Goal: Task Accomplishment & Management: Manage account settings

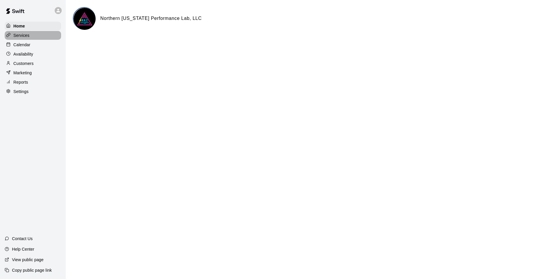
click at [18, 38] on p "Services" at bounding box center [21, 35] width 16 height 6
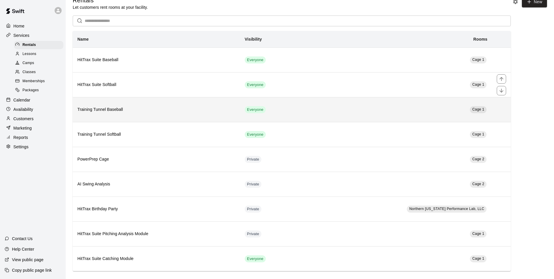
scroll to position [15, 0]
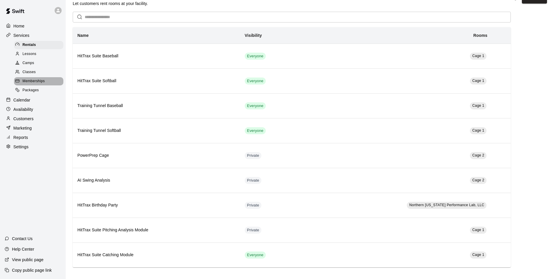
click at [26, 84] on span "Memberships" at bounding box center [33, 81] width 22 height 6
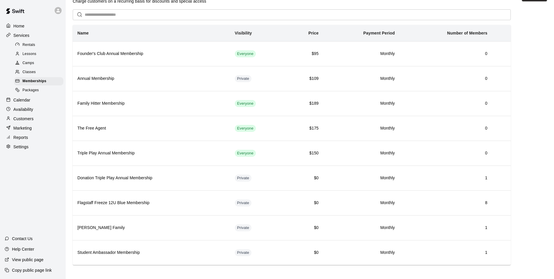
scroll to position [20, 0]
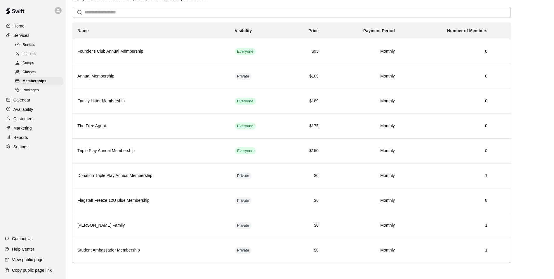
click at [16, 112] on p "Availability" at bounding box center [23, 109] width 20 height 6
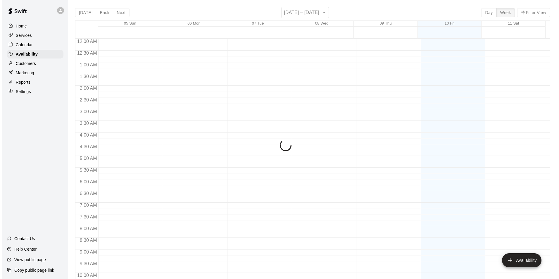
scroll to position [315, 0]
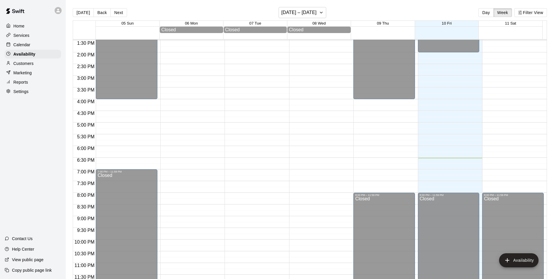
click at [434, 176] on div "12:00 AM – 2:00 PM Closed 8:00 PM – 11:59 PM Closed" at bounding box center [449, 5] width 62 height 561
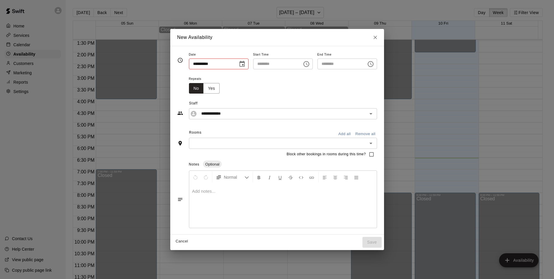
type input "**********"
type input "********"
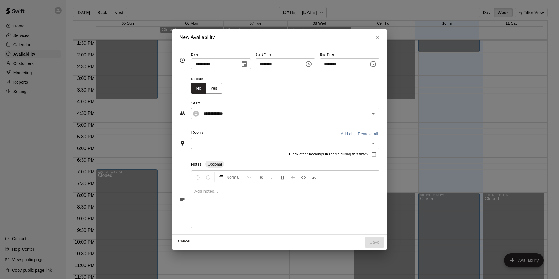
click at [376, 65] on icon "Choose time, selected time is 7:30 PM" at bounding box center [372, 63] width 7 height 7
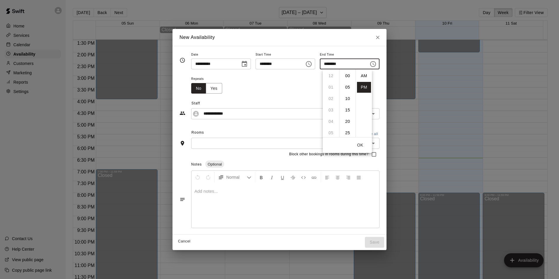
scroll to position [11, 0]
click at [331, 88] on li "08" at bounding box center [331, 87] width 14 height 11
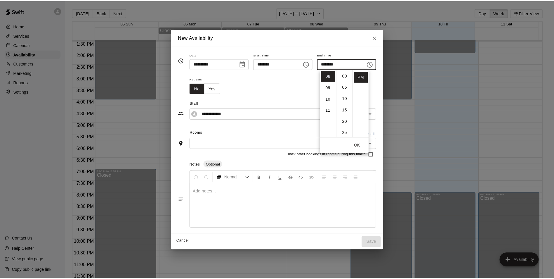
scroll to position [0, 0]
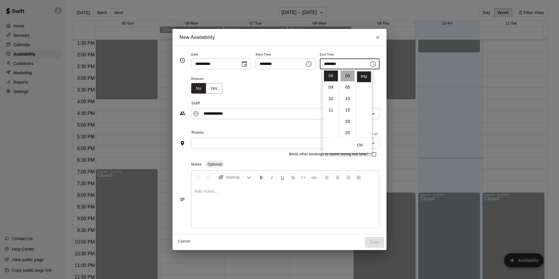
click at [348, 77] on li "00" at bounding box center [347, 75] width 14 height 11
type input "********"
click at [379, 86] on div "Repeats No Yes" at bounding box center [285, 84] width 188 height 18
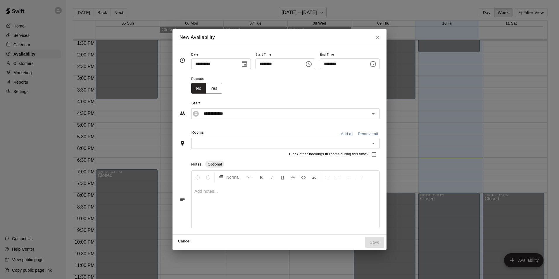
click at [175, 239] on button "Cancel" at bounding box center [184, 241] width 19 height 9
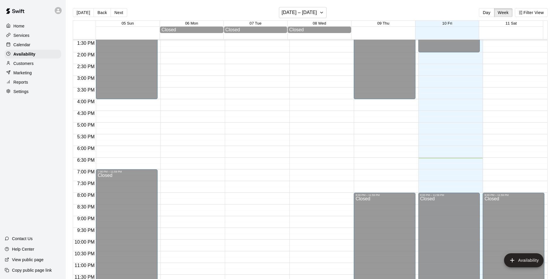
type input "**********"
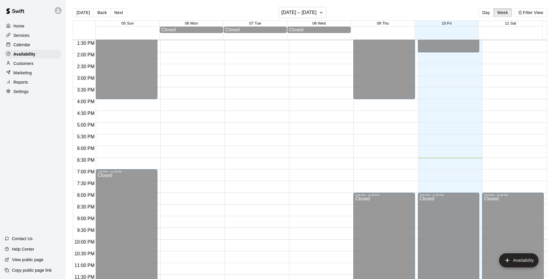
click at [27, 45] on p "Calendar" at bounding box center [21, 45] width 17 height 6
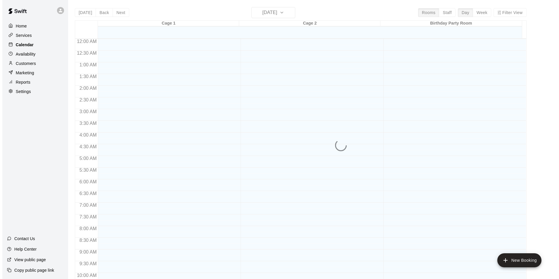
scroll to position [297, 0]
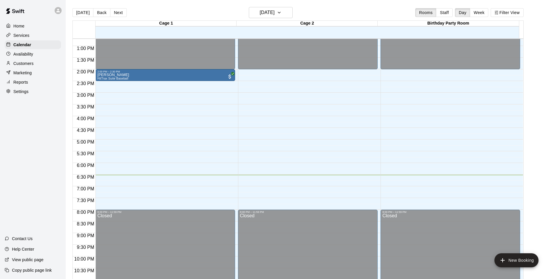
click at [106, 191] on div "12:00 AM – 2:00 PM Closed 2:00 PM – 2:30 PM [PERSON_NAME] HitTrax Suite Basebal…" at bounding box center [166, 22] width 140 height 561
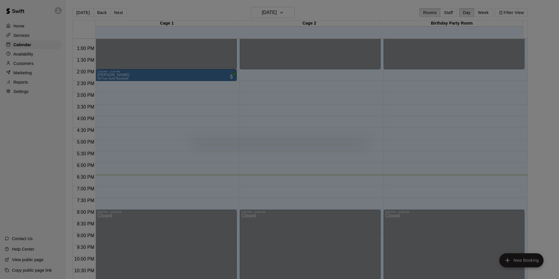
click at [106, 191] on div at bounding box center [279, 139] width 559 height 279
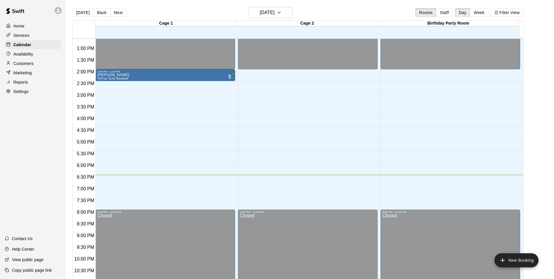
click at [110, 197] on div "12:00 AM – 2:00 PM Closed 2:00 PM – 2:30 PM [PERSON_NAME] HitTrax Suite Basebal…" at bounding box center [166, 22] width 140 height 561
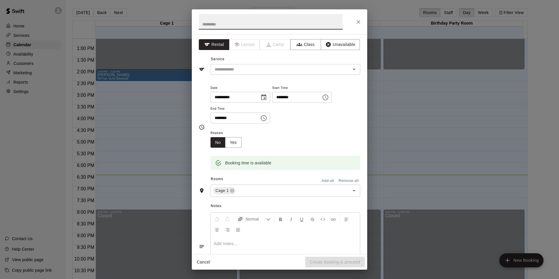
click at [329, 99] on icon "Choose time, selected time is 7:15 PM" at bounding box center [325, 97] width 7 height 7
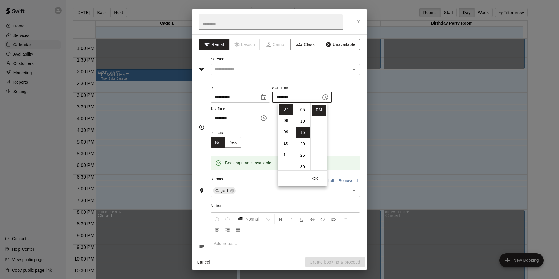
scroll to position [0, 0]
click at [302, 110] on li "00" at bounding box center [302, 109] width 14 height 11
type input "********"
click at [267, 118] on icon "Choose time, selected time is 7:45 PM" at bounding box center [263, 118] width 7 height 7
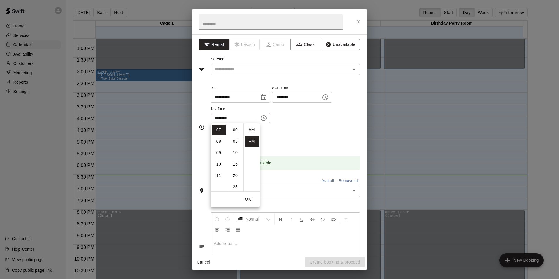
scroll to position [11, 0]
click at [221, 140] on li "08" at bounding box center [219, 141] width 14 height 11
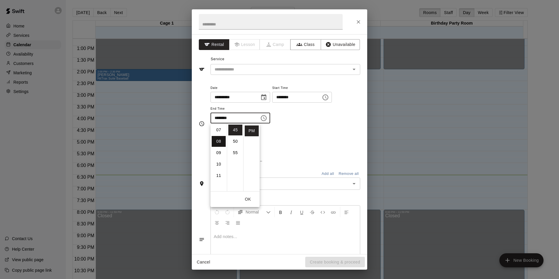
scroll to position [91, 0]
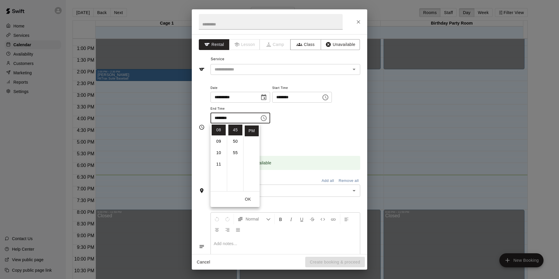
click at [243, 125] on ul "AM PM" at bounding box center [251, 157] width 16 height 68
click at [234, 130] on li "00" at bounding box center [235, 129] width 14 height 11
type input "********"
click at [295, 131] on div "Repeats No Yes" at bounding box center [285, 138] width 150 height 18
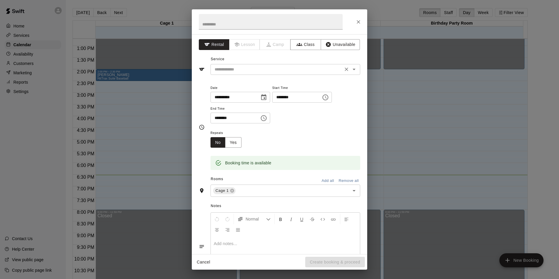
click at [337, 73] on div "​" at bounding box center [285, 69] width 150 height 11
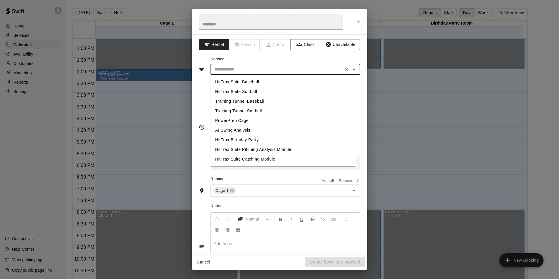
click at [279, 86] on li "HitTrax Suite Baseball" at bounding box center [282, 82] width 145 height 10
type input "**********"
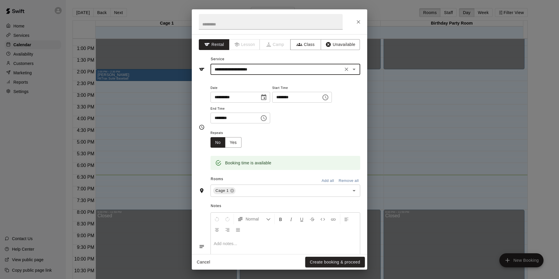
click at [349, 142] on div "Repeats No Yes" at bounding box center [285, 138] width 150 height 18
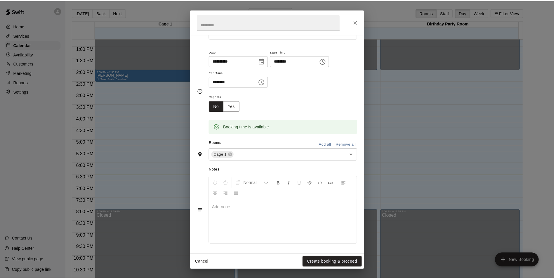
scroll to position [37, 0]
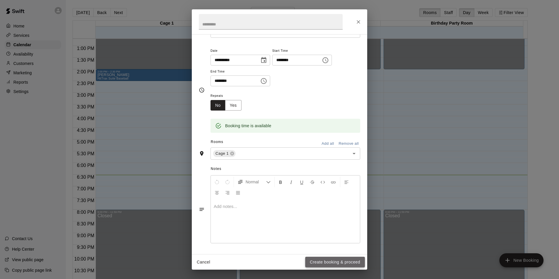
click at [336, 262] on button "Create booking & proceed" at bounding box center [335, 262] width 60 height 11
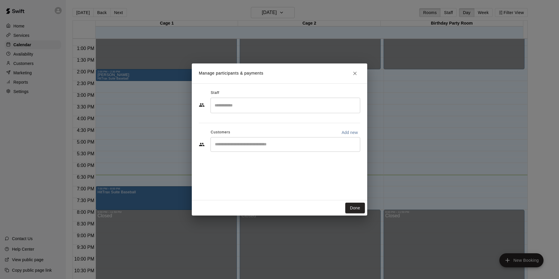
click at [338, 145] on input "Start typing to search customers..." at bounding box center [285, 144] width 144 height 6
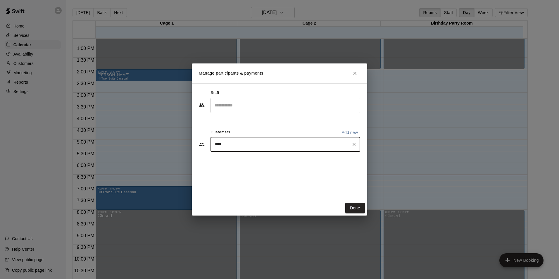
type input "*****"
click at [285, 161] on div "[PERSON_NAME] Flagstaff Freeze 12U Blue Membership [EMAIL_ADDRESS][DOMAIN_NAME]" at bounding box center [278, 161] width 103 height 13
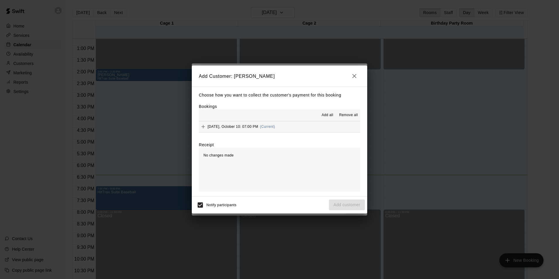
click at [274, 110] on div "Add all Remove all" at bounding box center [279, 115] width 161 height 12
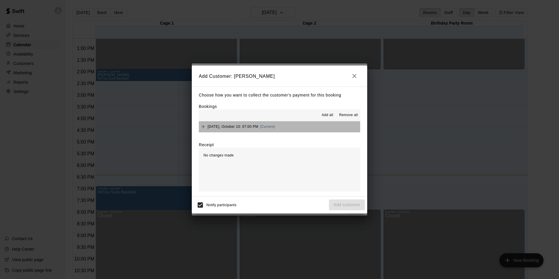
click at [291, 129] on button "[DATE], October 10: 07:00 PM (Current)" at bounding box center [279, 126] width 161 height 11
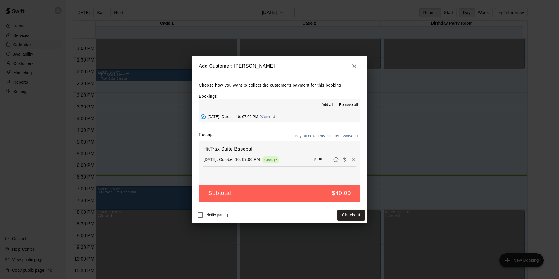
click at [354, 67] on icon "button" at bounding box center [354, 66] width 7 height 7
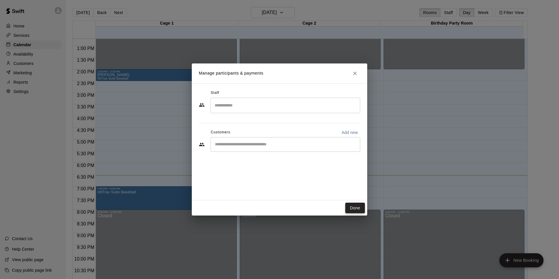
click at [353, 208] on button "Done" at bounding box center [355, 207] width 20 height 11
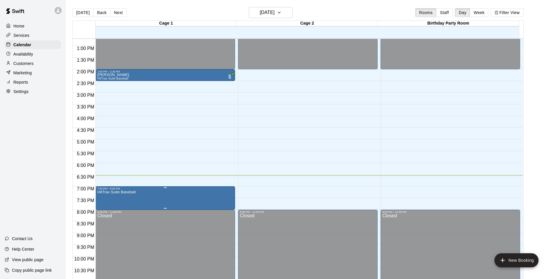
click at [167, 199] on div at bounding box center [279, 139] width 559 height 279
click at [19, 64] on p "Customers" at bounding box center [23, 63] width 20 height 6
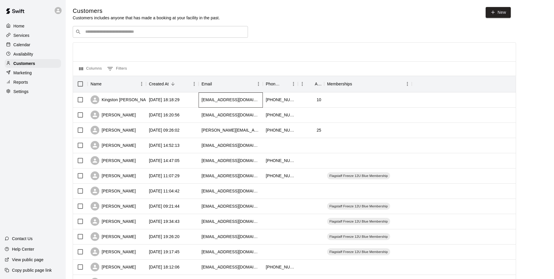
click at [245, 99] on div "[EMAIL_ADDRESS][DOMAIN_NAME]" at bounding box center [231, 99] width 64 height 15
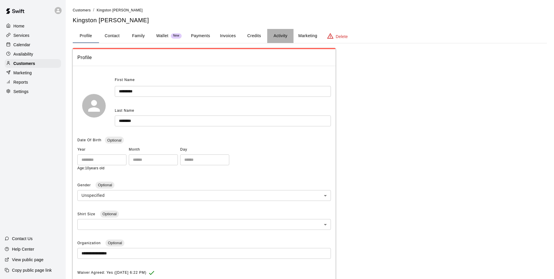
click at [276, 35] on button "Activity" at bounding box center [280, 36] width 26 height 14
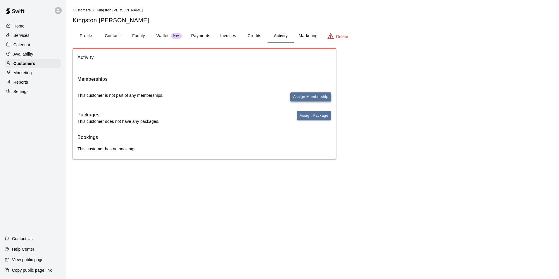
click at [310, 98] on button "Assign Membership" at bounding box center [310, 96] width 41 height 9
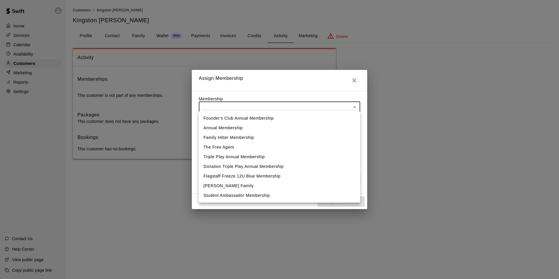
click at [354, 106] on body "Home Services Calendar Availability Customers Marketing Reports Settings Contac…" at bounding box center [279, 85] width 559 height 170
click at [270, 175] on li "Flagstaff Freeze 12U Blue Membership" at bounding box center [279, 176] width 161 height 10
type input "**********"
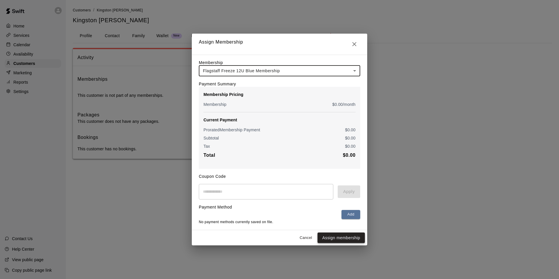
click at [349, 242] on button "Assign membership" at bounding box center [340, 237] width 47 height 11
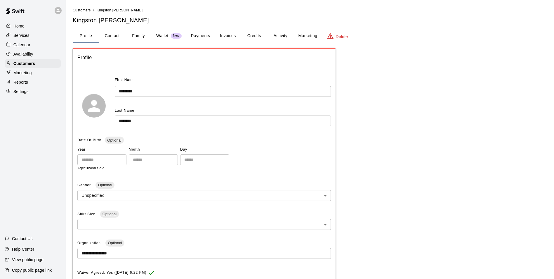
click at [21, 28] on p "Home" at bounding box center [18, 26] width 11 height 6
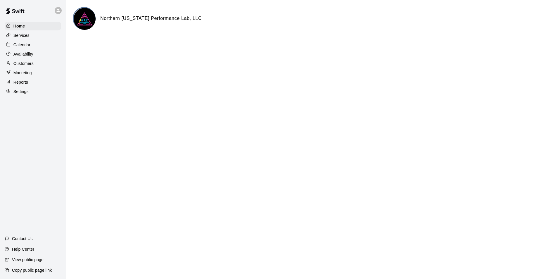
click at [15, 62] on p "Customers" at bounding box center [23, 63] width 20 height 6
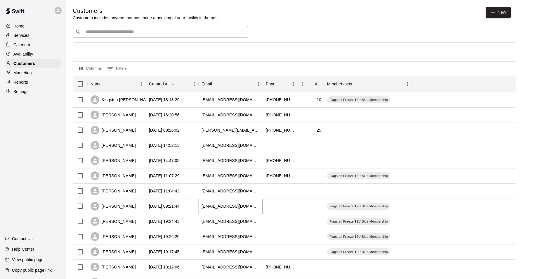
click at [251, 205] on div "[EMAIL_ADDRESS][DOMAIN_NAME]" at bounding box center [231, 206] width 64 height 15
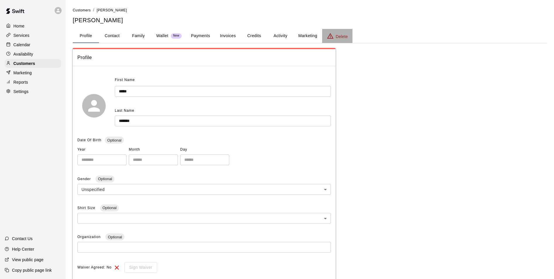
click at [340, 36] on p "Delete" at bounding box center [342, 37] width 12 height 6
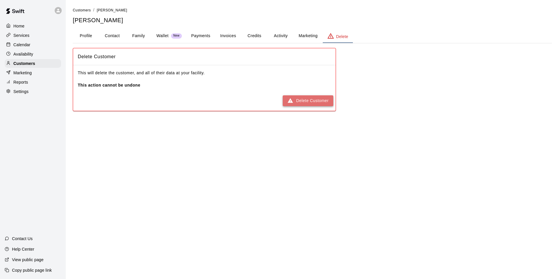
click at [315, 101] on button "Delete Customer" at bounding box center [308, 100] width 51 height 11
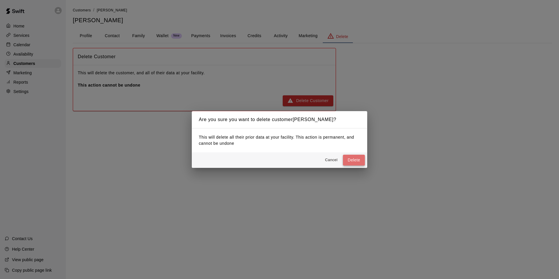
click at [358, 162] on button "Delete" at bounding box center [354, 160] width 22 height 11
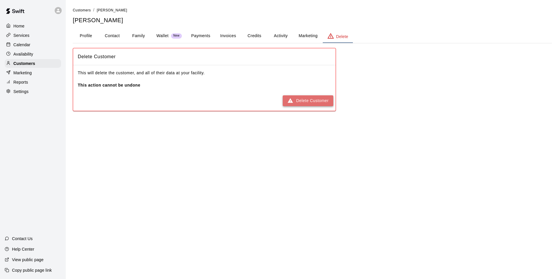
click at [305, 101] on button "Delete Customer" at bounding box center [308, 100] width 51 height 11
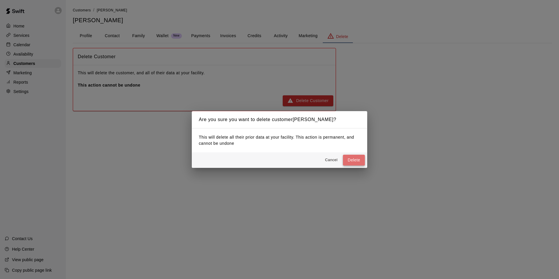
click at [354, 160] on button "Delete" at bounding box center [354, 160] width 22 height 11
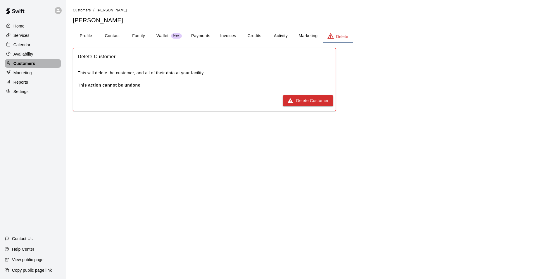
click at [22, 63] on p "Customers" at bounding box center [24, 63] width 22 height 6
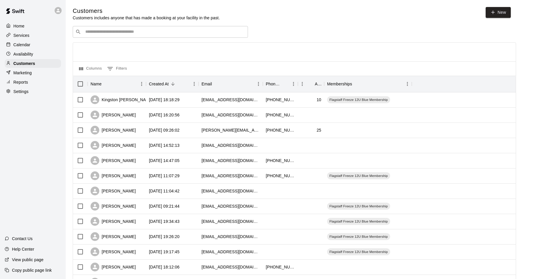
click at [20, 54] on p "Availability" at bounding box center [23, 54] width 20 height 6
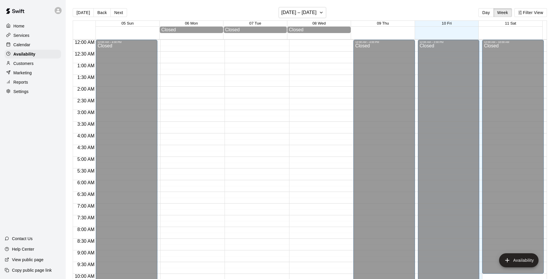
scroll to position [315, 0]
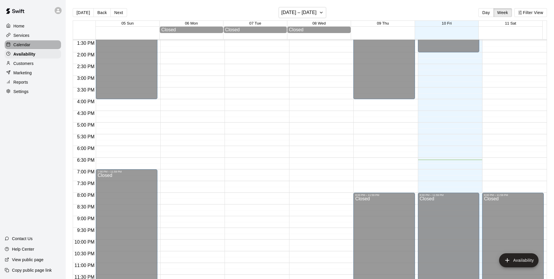
click at [15, 44] on p "Calendar" at bounding box center [21, 45] width 17 height 6
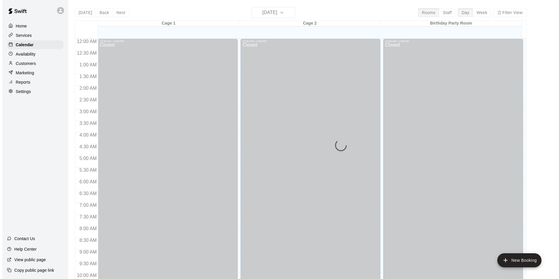
scroll to position [297, 0]
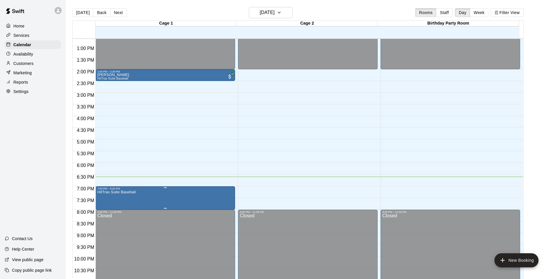
click at [148, 196] on div at bounding box center [279, 139] width 559 height 279
click at [104, 196] on icon "edit" at bounding box center [102, 196] width 7 height 7
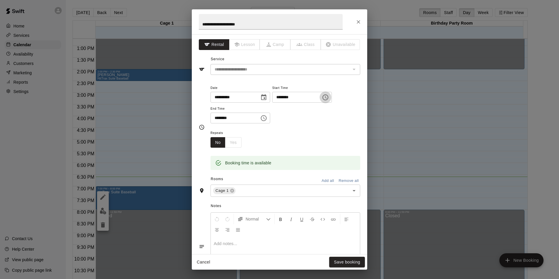
click at [329, 99] on icon "Choose time, selected time is 7:00 PM" at bounding box center [325, 97] width 7 height 7
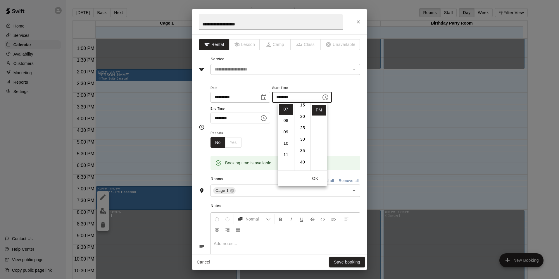
scroll to position [40, 0]
click at [303, 138] on li "30" at bounding box center [302, 137] width 14 height 11
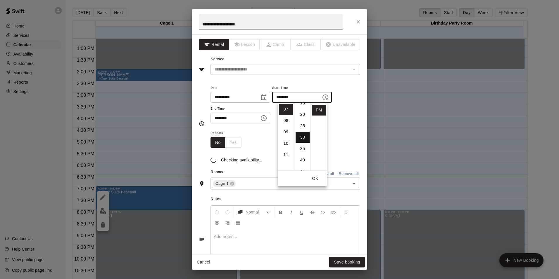
type input "********"
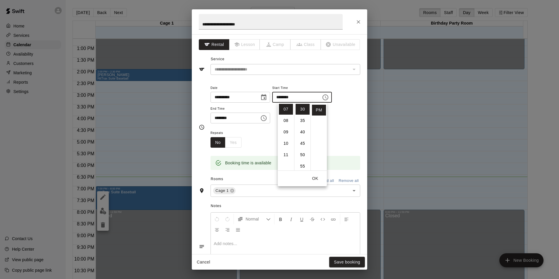
click at [351, 122] on div "**********" at bounding box center [285, 103] width 150 height 39
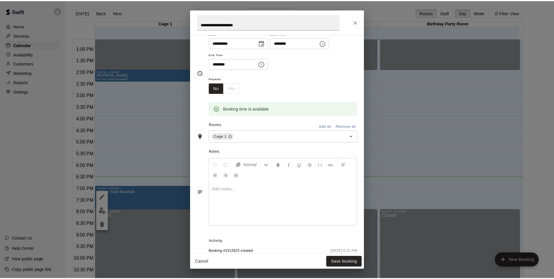
scroll to position [76, 0]
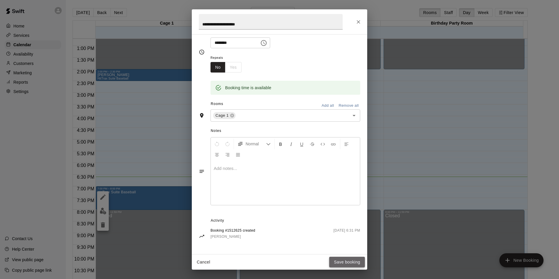
click at [348, 263] on button "Save booking" at bounding box center [347, 262] width 36 height 11
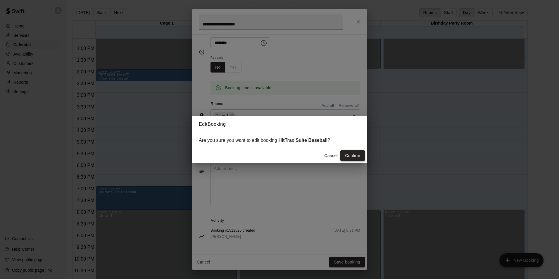
click at [357, 155] on button "Confirm" at bounding box center [352, 155] width 25 height 11
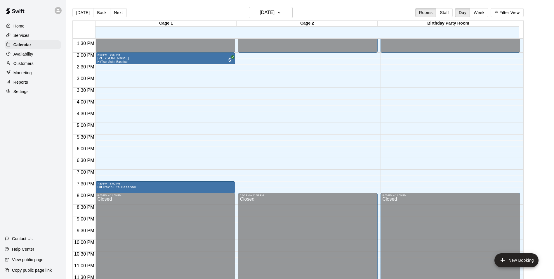
scroll to position [315, 0]
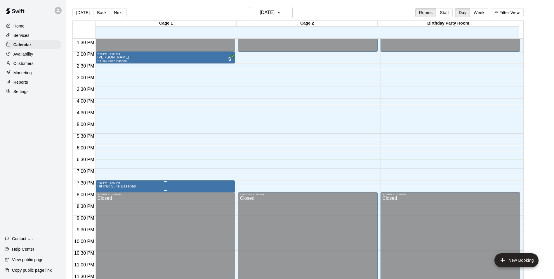
click at [103, 206] on img "edit" at bounding box center [103, 204] width 7 height 7
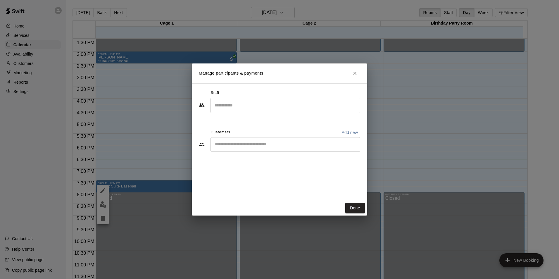
click at [316, 146] on input "Start typing to search customers..." at bounding box center [285, 144] width 144 height 6
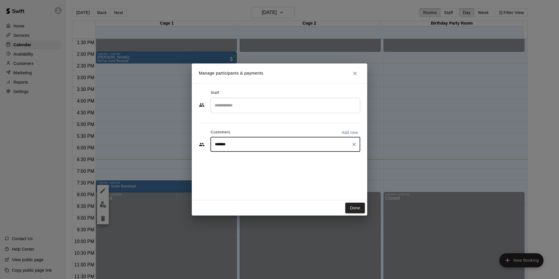
type input "********"
click at [302, 163] on div "Kingston Carrillo Flagstaff Freeze 12U Blue Membership amg229@nau.edu" at bounding box center [287, 161] width 121 height 13
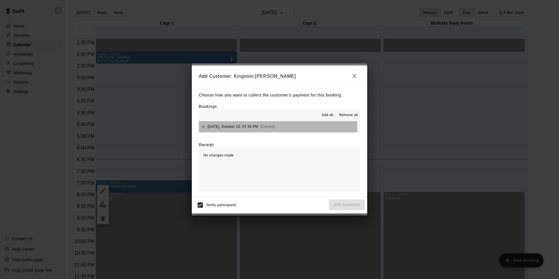
click at [278, 127] on button "Friday, October 10: 07:30 PM (Current)" at bounding box center [279, 126] width 161 height 11
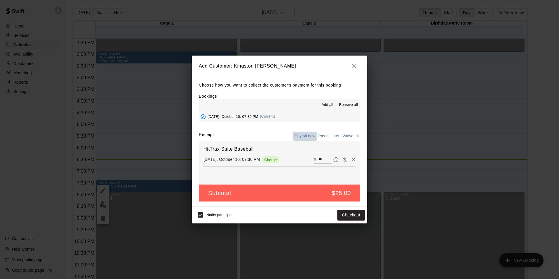
click at [309, 136] on button "Pay all now" at bounding box center [305, 135] width 24 height 9
click at [331, 136] on button "Pay all later" at bounding box center [329, 135] width 24 height 9
click at [349, 136] on button "Waive all" at bounding box center [350, 135] width 19 height 9
type input "*"
click at [358, 214] on button "Add customer" at bounding box center [347, 214] width 36 height 11
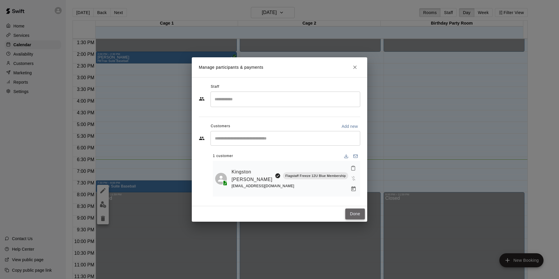
click at [352, 208] on button "Done" at bounding box center [355, 213] width 20 height 11
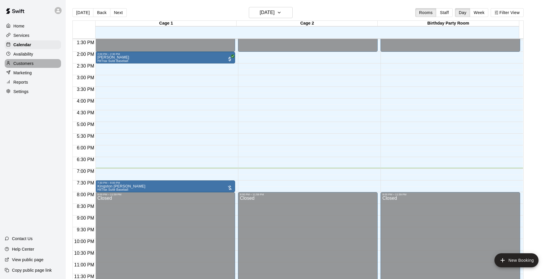
click at [18, 65] on p "Customers" at bounding box center [23, 63] width 20 height 6
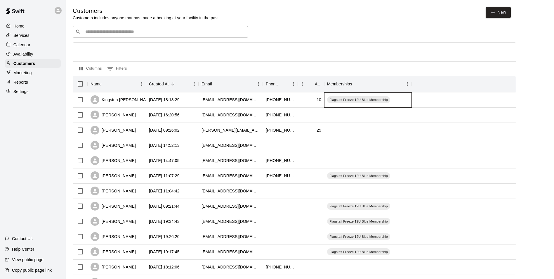
click at [411, 100] on div "Flagstaff Freeze 12U Blue Membership" at bounding box center [368, 99] width 88 height 15
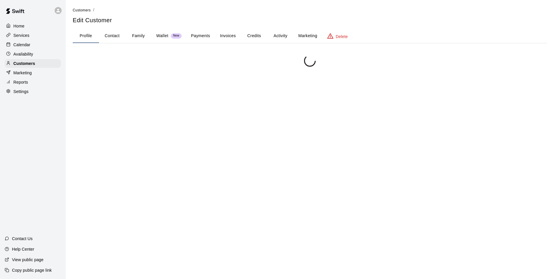
click at [411, 100] on div at bounding box center [310, 194] width 474 height 279
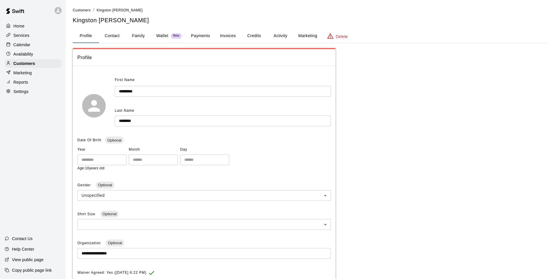
click at [283, 36] on button "Activity" at bounding box center [280, 36] width 26 height 14
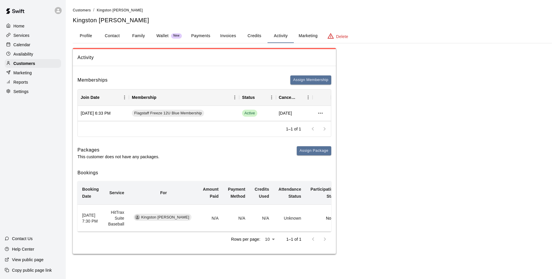
click at [201, 218] on td "N/A" at bounding box center [210, 218] width 25 height 27
click at [321, 113] on icon "more actions" at bounding box center [320, 113] width 7 height 7
click at [327, 126] on li "View details" at bounding box center [331, 125] width 33 height 10
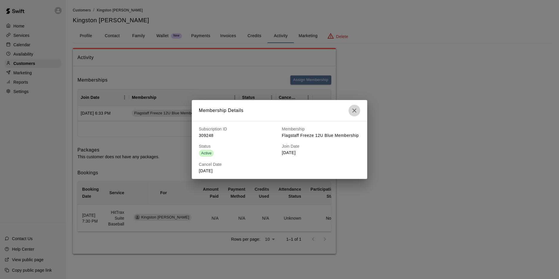
click at [354, 110] on icon "button" at bounding box center [354, 110] width 4 height 4
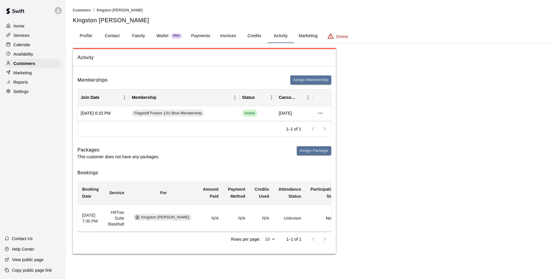
click at [250, 36] on button "Credits" at bounding box center [254, 36] width 26 height 14
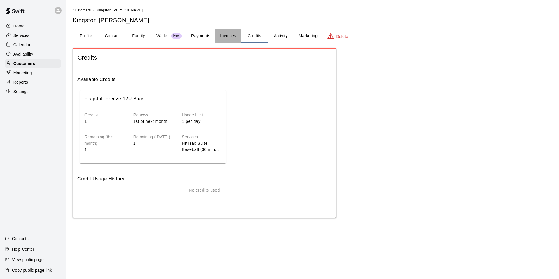
click at [234, 37] on button "Invoices" at bounding box center [228, 36] width 26 height 14
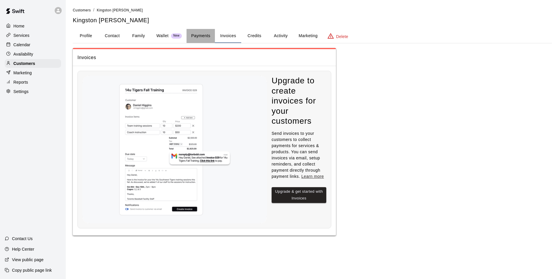
click at [205, 38] on button "Payments" at bounding box center [200, 36] width 28 height 14
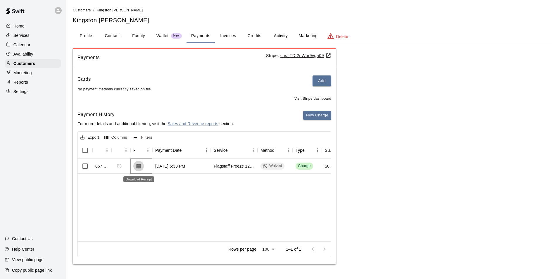
click at [139, 166] on icon "Download Receipt" at bounding box center [139, 166] width 6 height 6
click at [209, 94] on div "Visit Stripe dashboard" at bounding box center [204, 96] width 254 height 9
click at [84, 36] on button "Profile" at bounding box center [86, 36] width 26 height 14
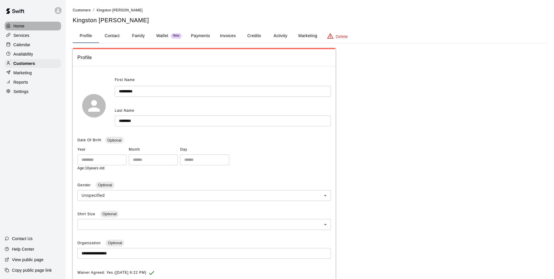
click at [19, 27] on p "Home" at bounding box center [18, 26] width 11 height 6
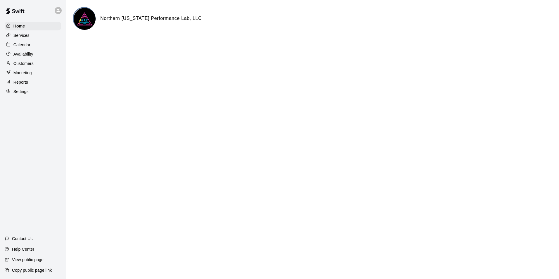
click at [24, 85] on p "Reports" at bounding box center [20, 82] width 15 height 6
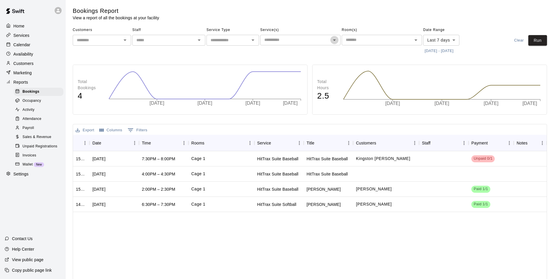
click at [336, 43] on icon "Open" at bounding box center [334, 40] width 7 height 7
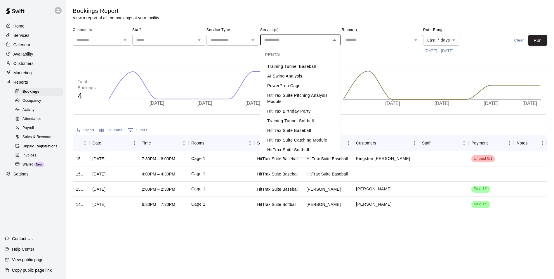
click at [334, 44] on button "Close" at bounding box center [334, 40] width 8 height 8
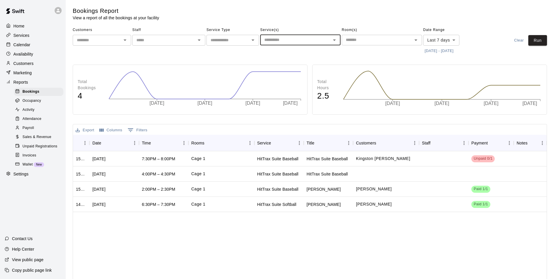
click at [252, 39] on icon "Open" at bounding box center [253, 40] width 7 height 7
click at [44, 148] on span "Unpaid Registrations" at bounding box center [39, 146] width 35 height 6
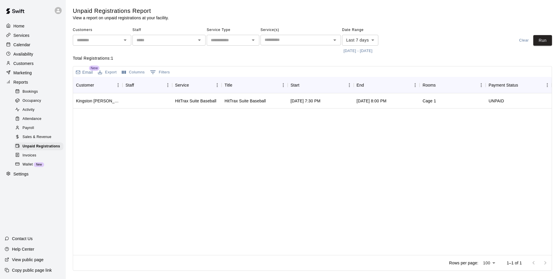
click at [25, 177] on p "Settings" at bounding box center [20, 174] width 15 height 6
select select "**"
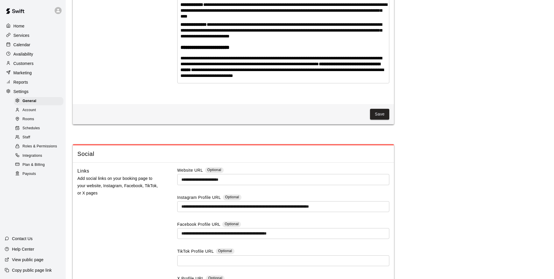
scroll to position [1568, 0]
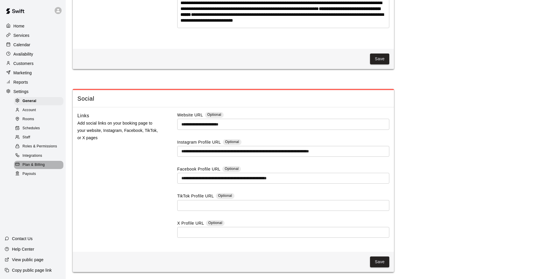
click at [26, 168] on span "Plan & Billing" at bounding box center [33, 165] width 22 height 6
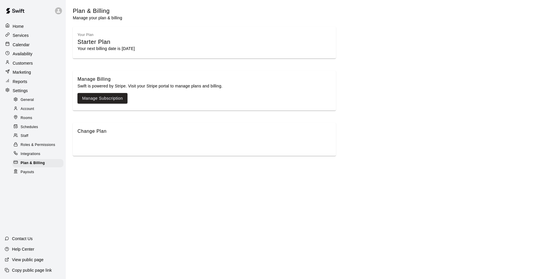
click at [31, 174] on span "Payouts" at bounding box center [27, 172] width 13 height 6
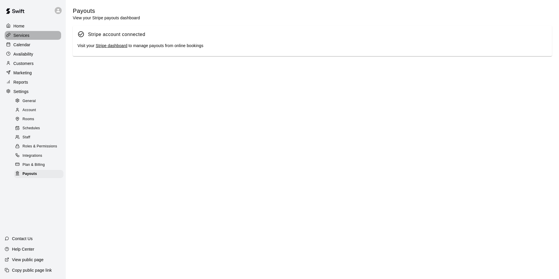
click at [22, 34] on p "Services" at bounding box center [21, 35] width 16 height 6
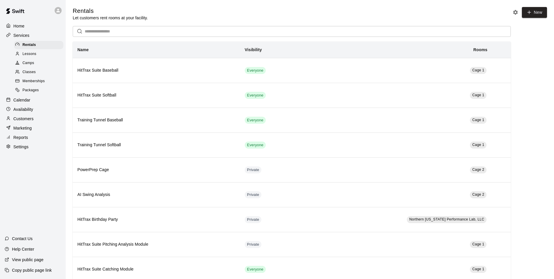
click at [22, 27] on p "Home" at bounding box center [18, 26] width 11 height 6
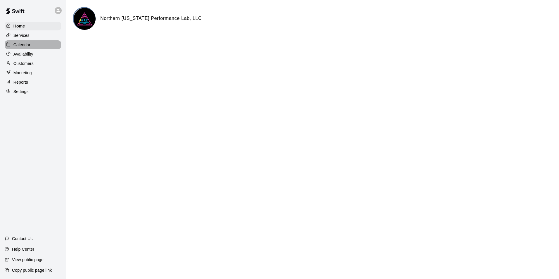
click at [22, 47] on p "Calendar" at bounding box center [21, 45] width 17 height 6
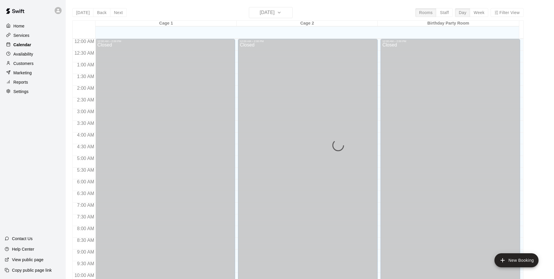
scroll to position [297, 0]
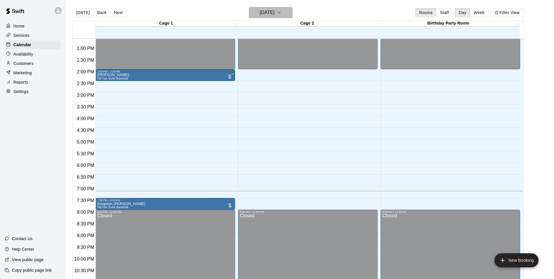
click at [282, 16] on icon "button" at bounding box center [279, 12] width 5 height 7
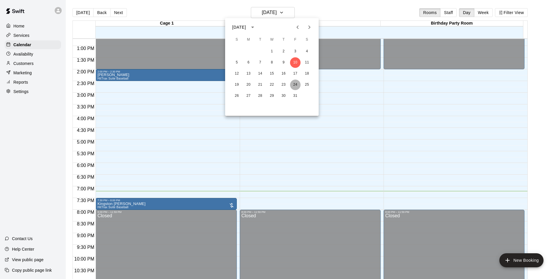
click at [294, 84] on button "24" at bounding box center [295, 84] width 11 height 11
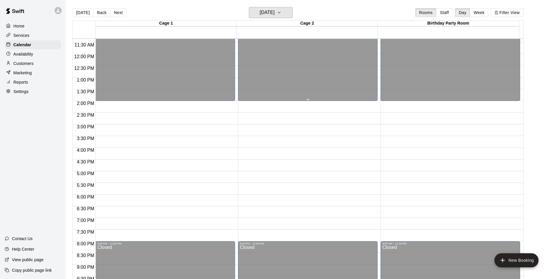
scroll to position [268, 0]
